Goal: Navigation & Orientation: Find specific page/section

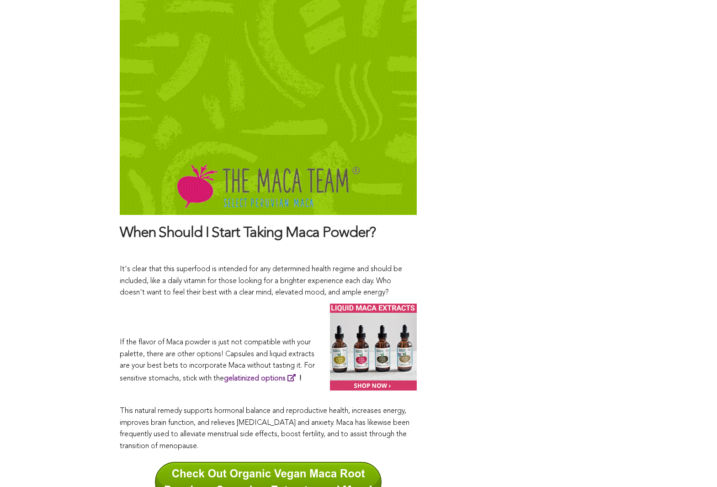
scroll to position [4812, 0]
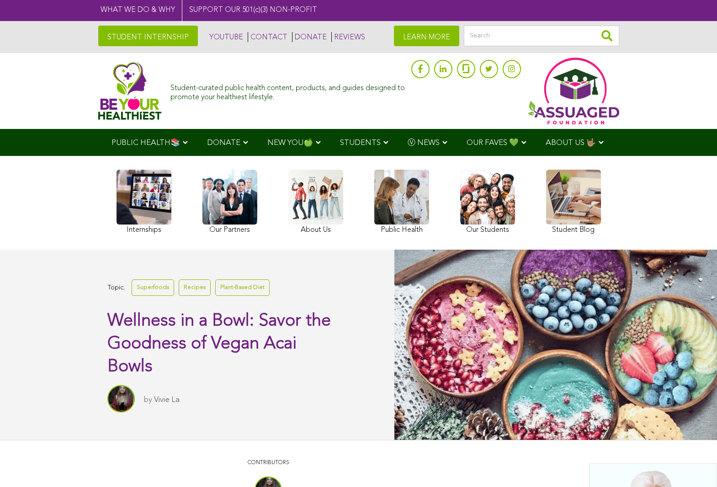
click at [144, 202] on link at bounding box center [144, 203] width 55 height 67
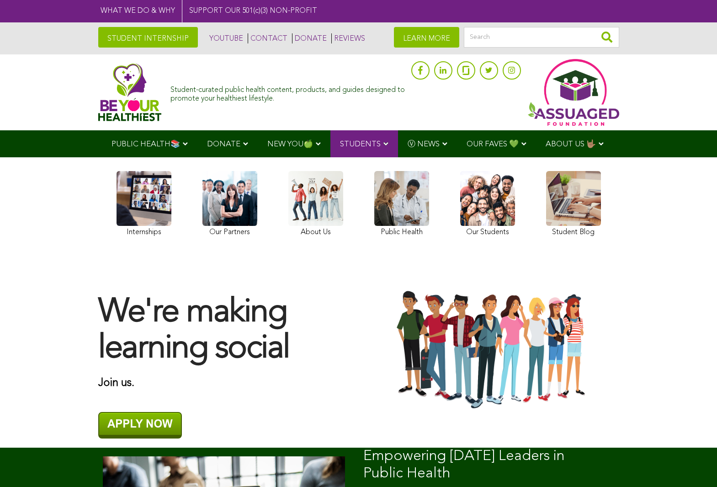
click at [145, 37] on link "STUDENT INTERNSHIP" at bounding box center [148, 37] width 100 height 21
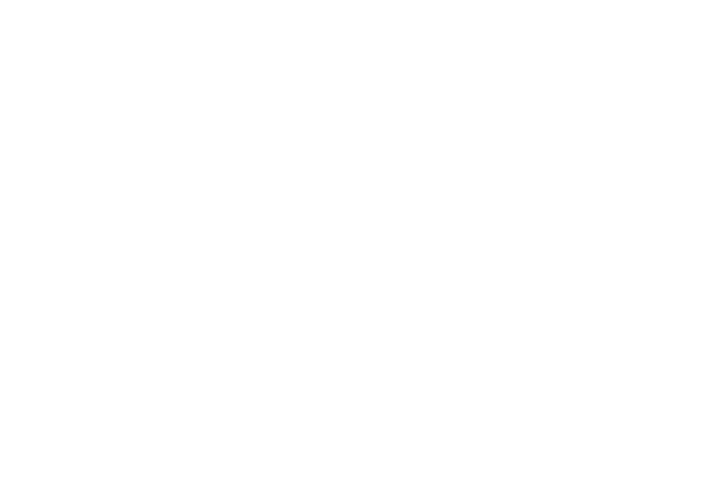
scroll to position [5570, 0]
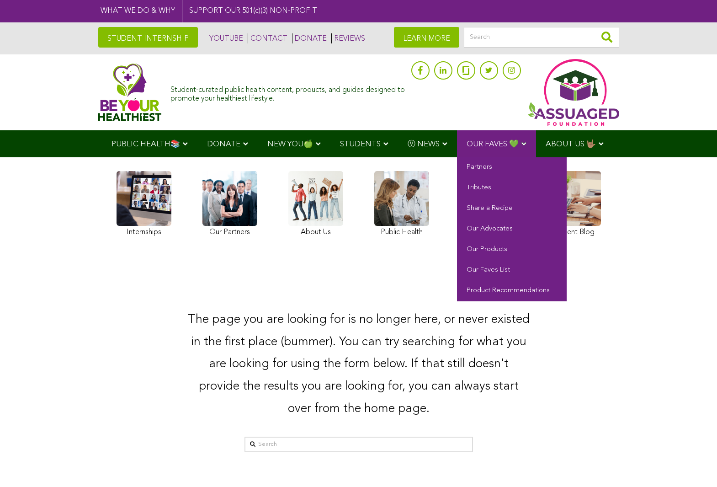
click at [495, 143] on span "OUR FAVES 💚" at bounding box center [493, 144] width 52 height 8
